Goal: Check status: Check status

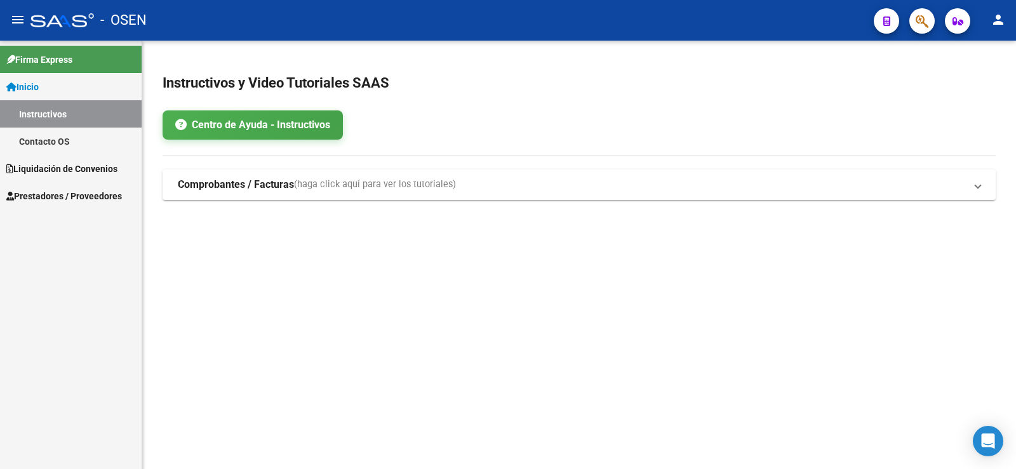
click at [74, 168] on span "Liquidación de Convenios" at bounding box center [61, 169] width 111 height 14
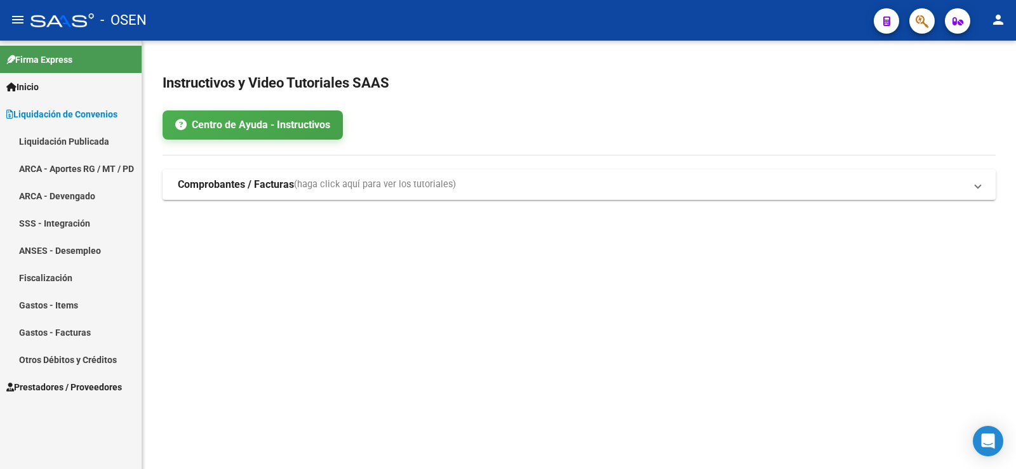
click at [53, 145] on link "Liquidación Publicada" at bounding box center [71, 141] width 142 height 27
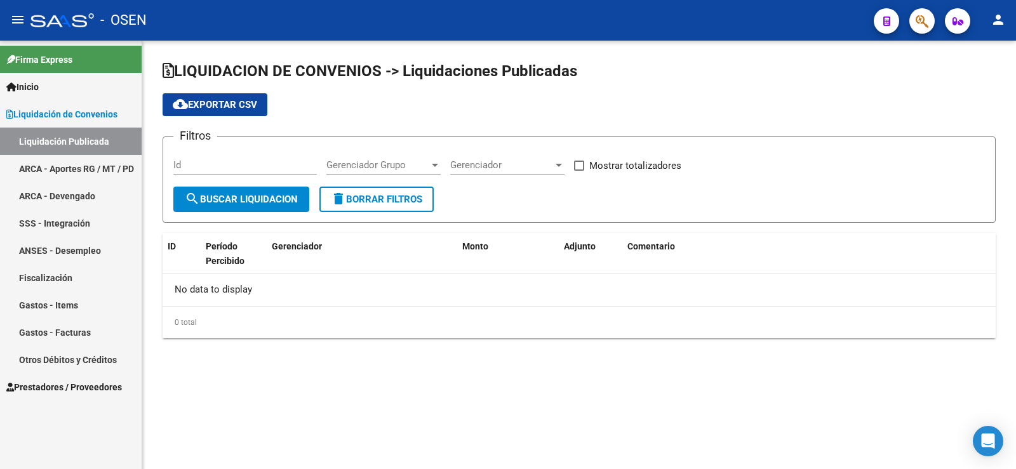
checkbox input "true"
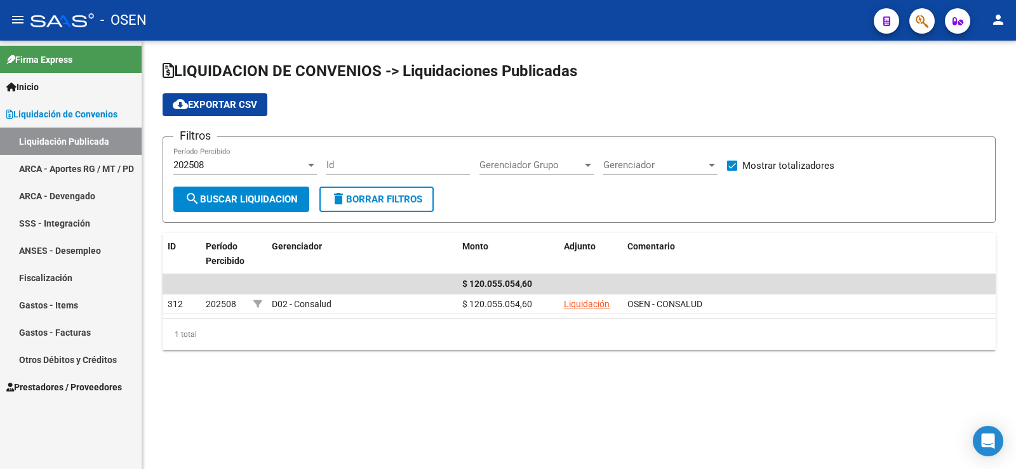
click at [309, 164] on div at bounding box center [311, 165] width 6 height 3
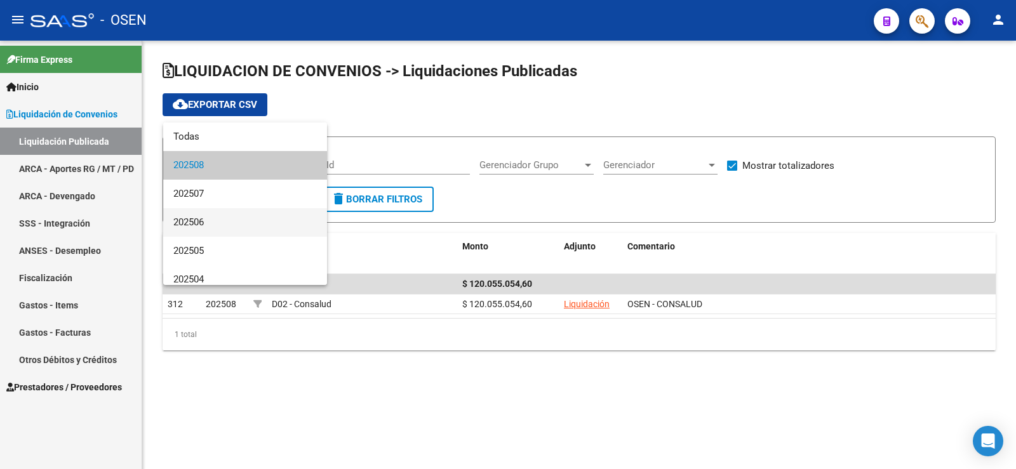
click at [239, 218] on span "202506" at bounding box center [244, 222] width 143 height 29
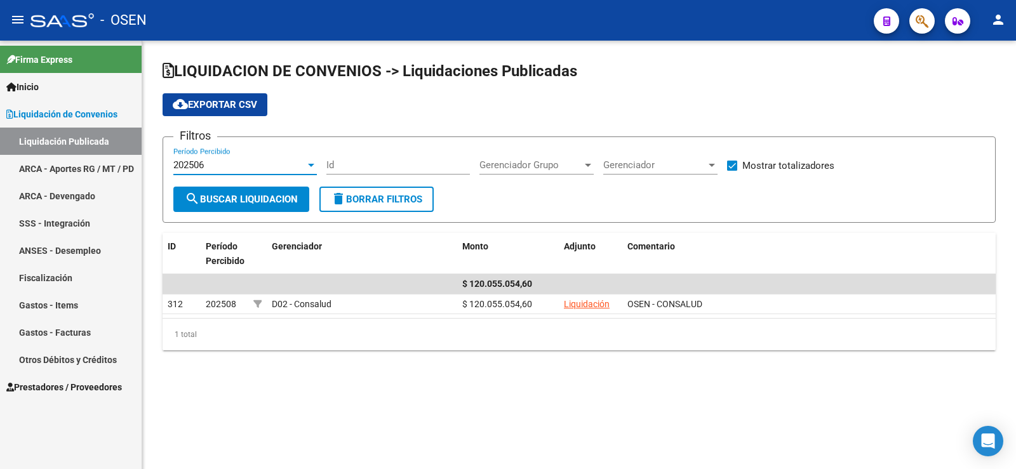
click at [256, 204] on span "search Buscar Liquidacion" at bounding box center [241, 199] width 113 height 11
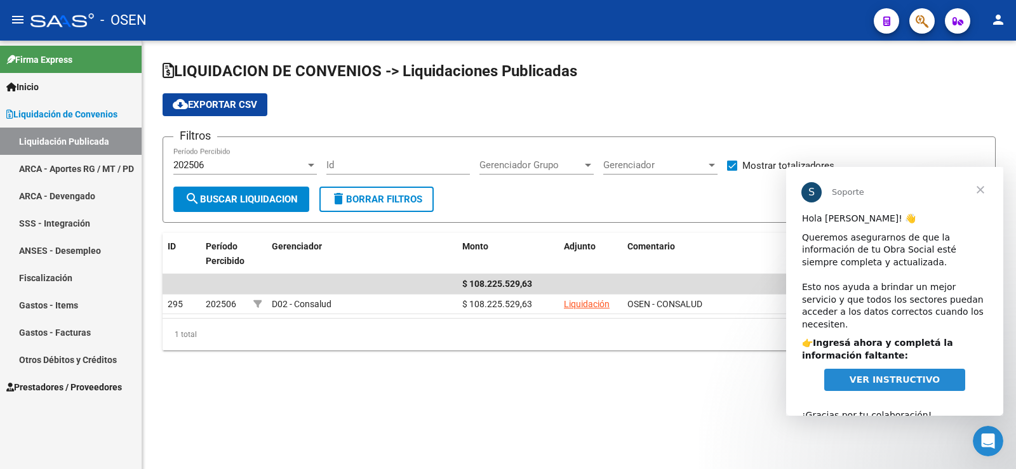
drag, startPoint x: 319, startPoint y: 166, endPoint x: 303, endPoint y: 172, distance: 16.3
click at [317, 166] on div "Filtros 202506 Período Percibido Id Gerenciador Grupo Gerenciador Grupo Gerenci…" at bounding box center [578, 166] width 811 height 39
click at [303, 163] on div "202506" at bounding box center [239, 164] width 132 height 11
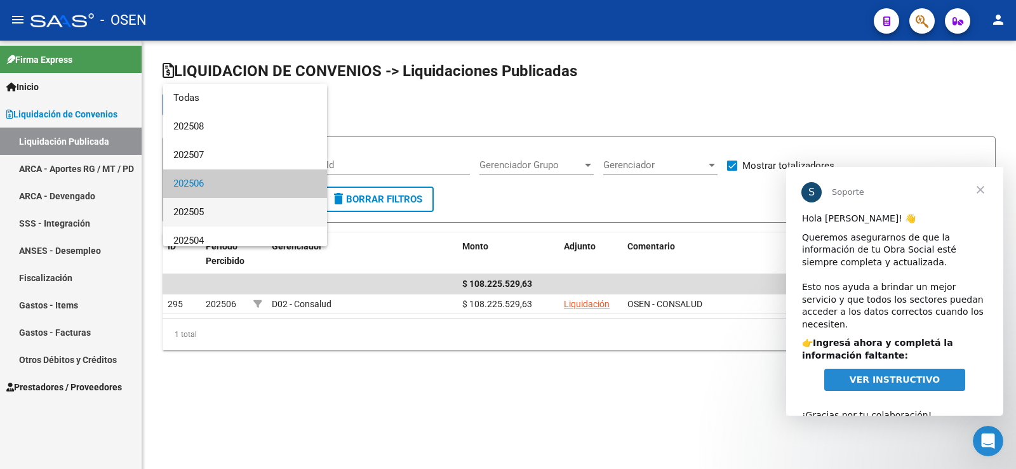
scroll to position [19, 0]
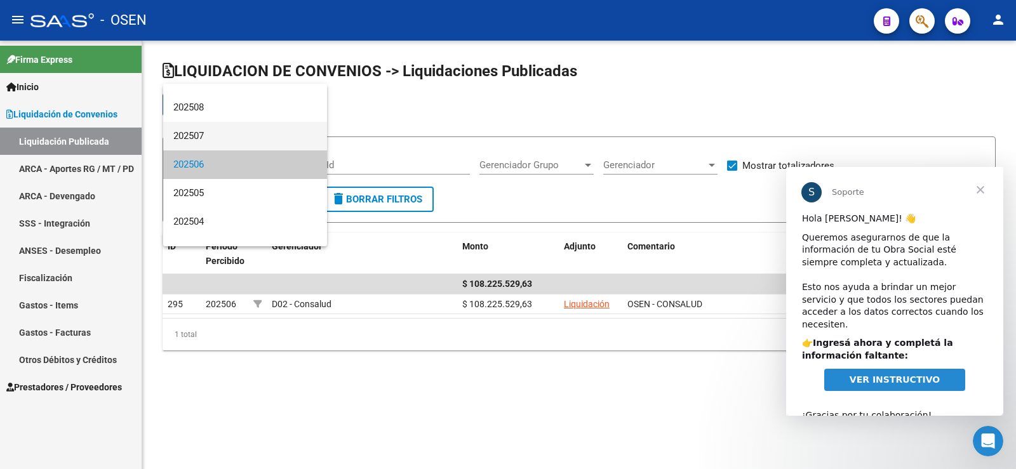
click at [215, 137] on span "202507" at bounding box center [244, 136] width 143 height 29
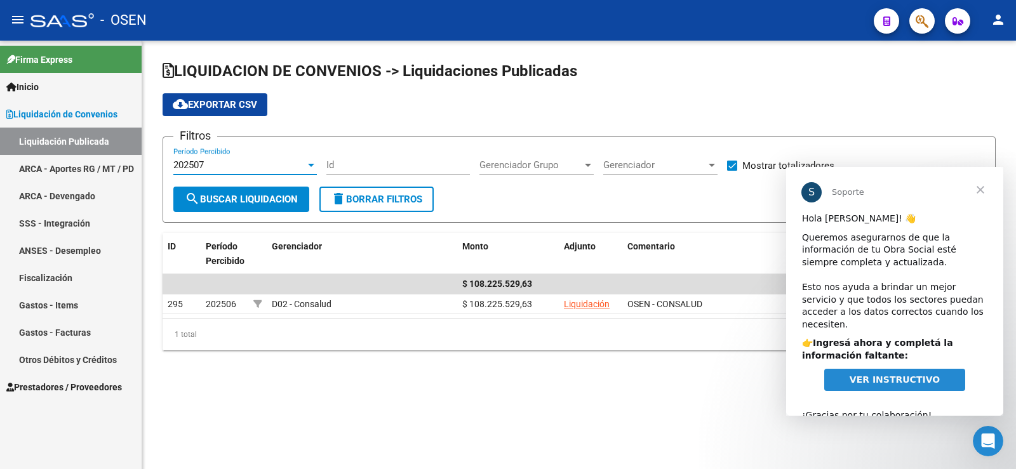
click at [310, 167] on div at bounding box center [310, 165] width 11 height 10
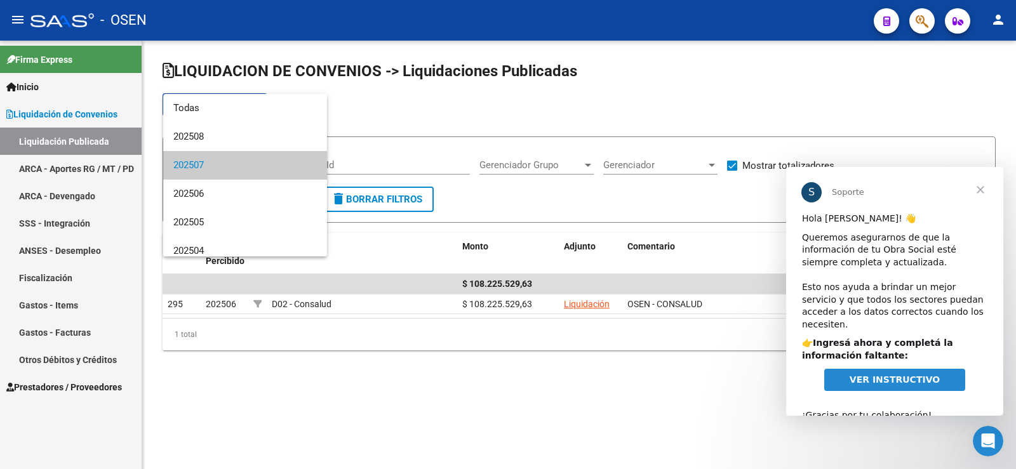
click at [310, 166] on mat-option "202507" at bounding box center [245, 165] width 164 height 29
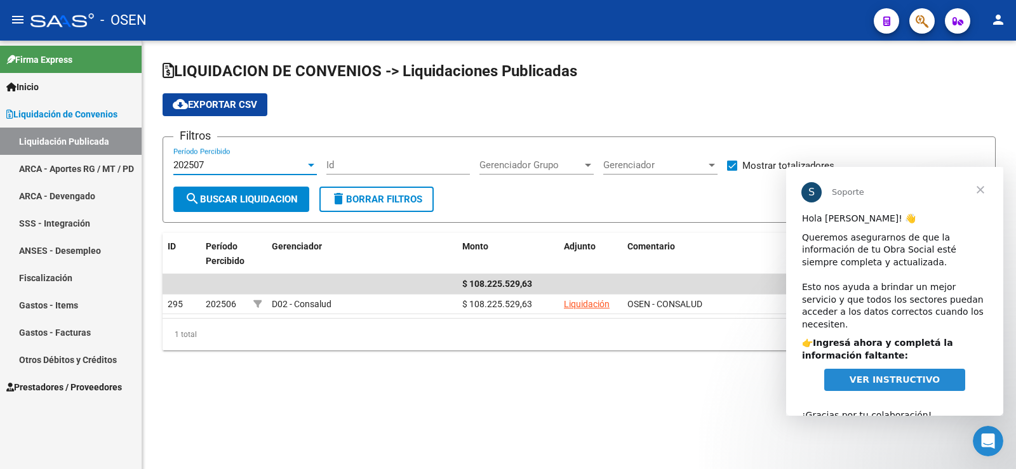
click at [278, 201] on span "search Buscar Liquidacion" at bounding box center [241, 199] width 113 height 11
click at [309, 157] on div "202507 Período Percibido" at bounding box center [244, 160] width 143 height 27
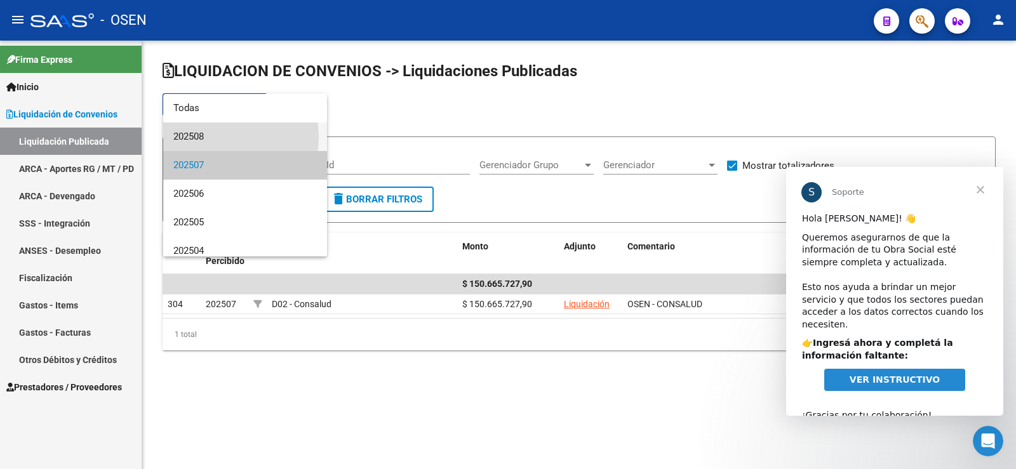
click at [217, 137] on span "202508" at bounding box center [244, 137] width 143 height 29
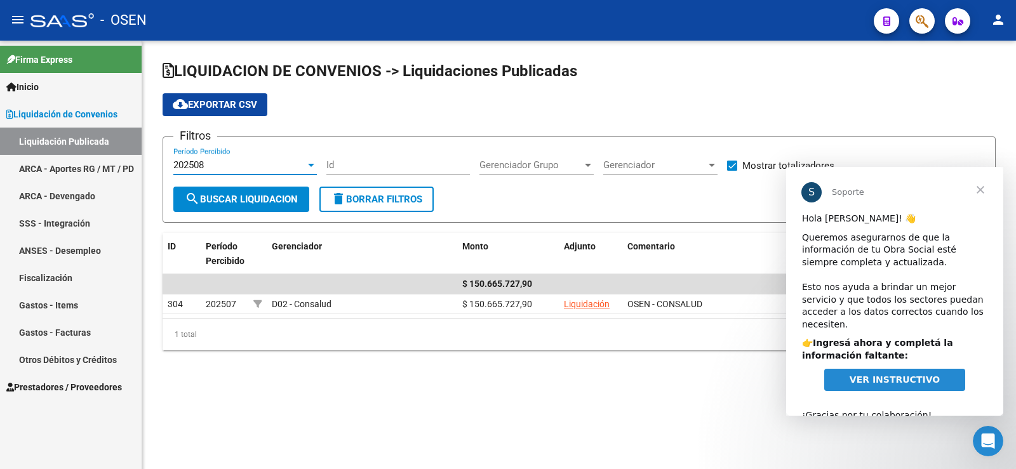
click at [226, 197] on span "search Buscar Liquidacion" at bounding box center [241, 199] width 113 height 11
click at [314, 168] on div at bounding box center [310, 165] width 11 height 10
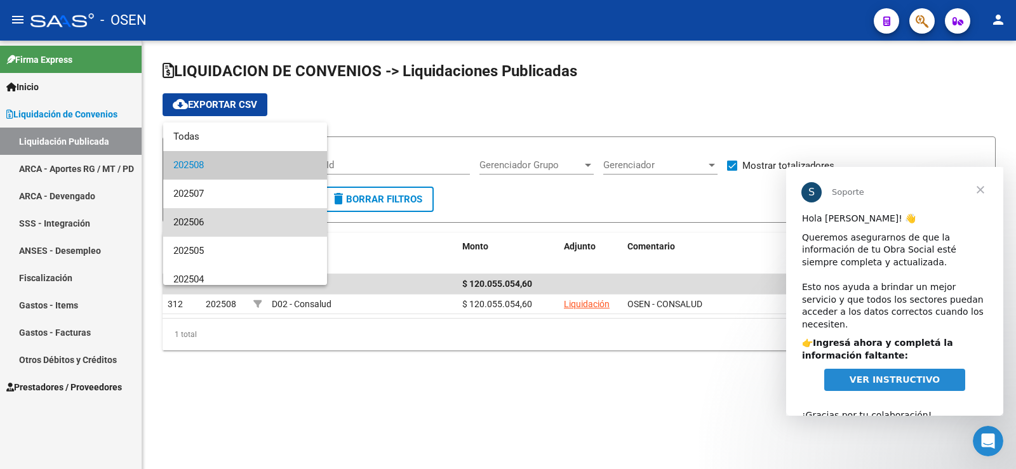
click at [272, 228] on span "202506" at bounding box center [244, 222] width 143 height 29
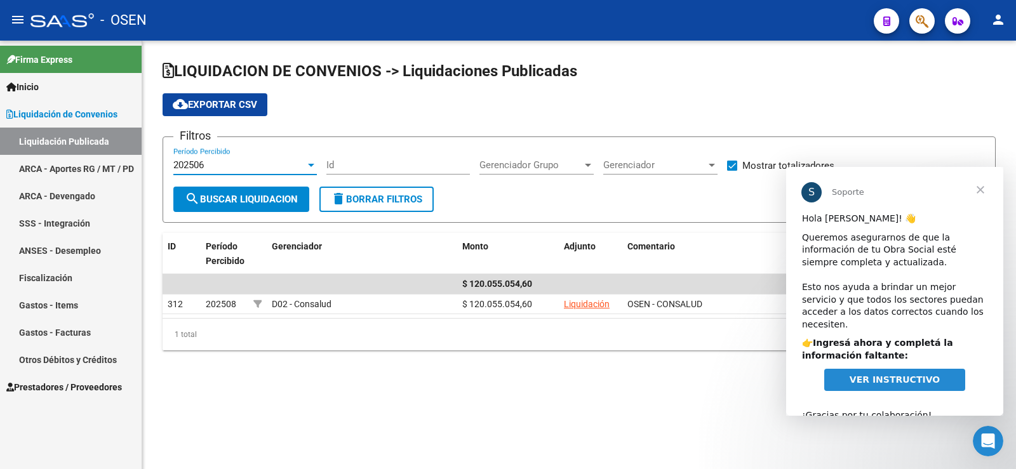
click at [279, 217] on form "Filtros 202506 Período Percibido Id Gerenciador Grupo Gerenciador Grupo Gerenci…" at bounding box center [579, 180] width 833 height 86
click at [276, 208] on button "search Buscar Liquidacion" at bounding box center [241, 199] width 136 height 25
